Goal: Task Accomplishment & Management: Complete application form

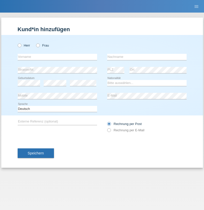
radio input "true"
click at [57, 57] on input "text" at bounding box center [57, 57] width 79 height 6
type input "Jakulan Seenivasagam"
click at [147, 57] on input "text" at bounding box center [146, 57] width 79 height 6
type input "Seenivasagam"
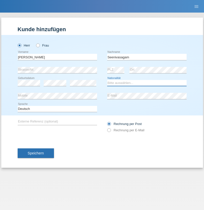
select select "LK"
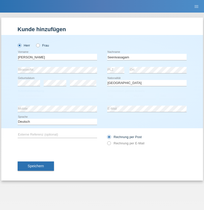
select select "C"
select select "03"
select select "08"
select select "2009"
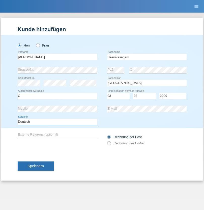
select select "en"
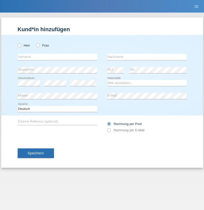
radio input "true"
click at [57, 57] on input "text" at bounding box center [57, 57] width 79 height 6
type input "[PERSON_NAME]"
click at [147, 57] on input "text" at bounding box center [146, 57] width 79 height 6
type input "Katic"
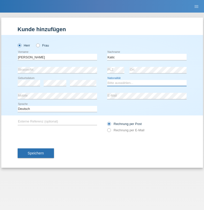
select select "HR"
select select "C"
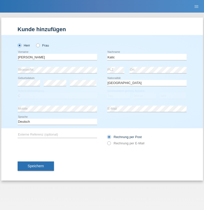
select select "23"
select select "03"
select select "2014"
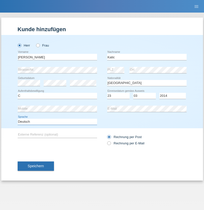
select select "en"
